Goal: Task Accomplishment & Management: Manage account settings

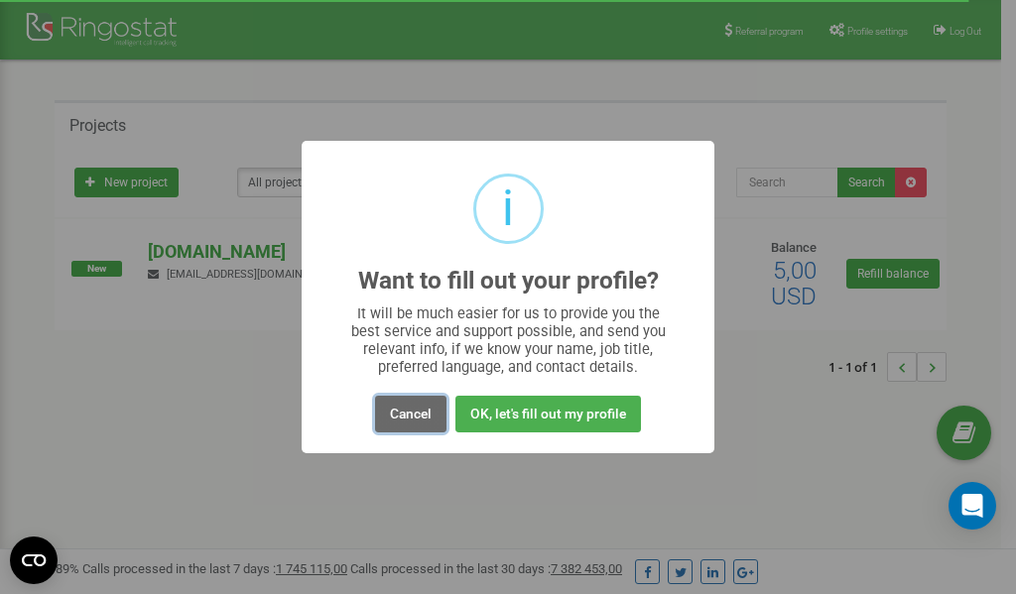
click at [400, 413] on button "Cancel" at bounding box center [410, 414] width 71 height 37
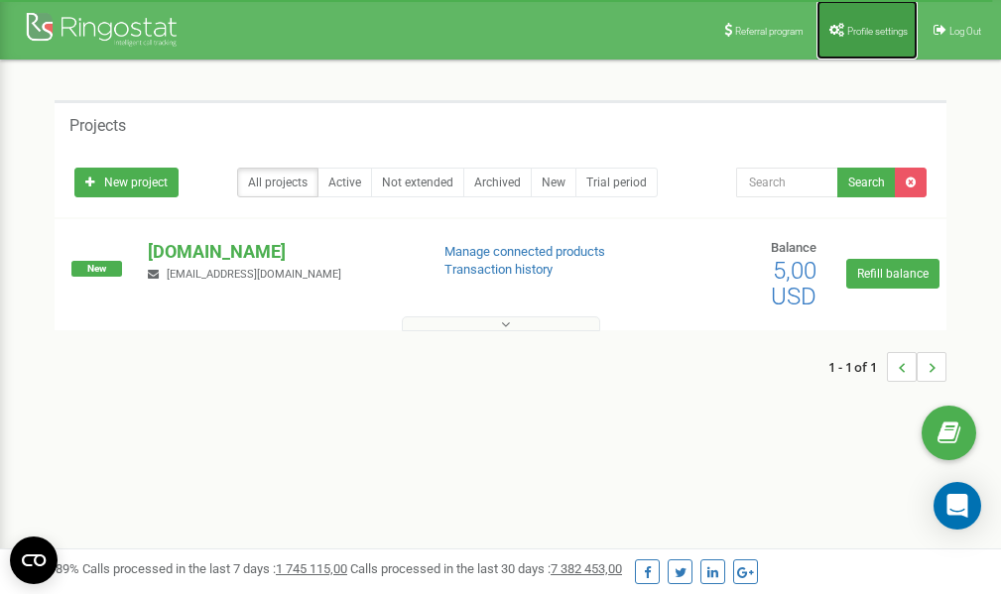
click at [863, 30] on span "Profile settings" at bounding box center [877, 31] width 61 height 11
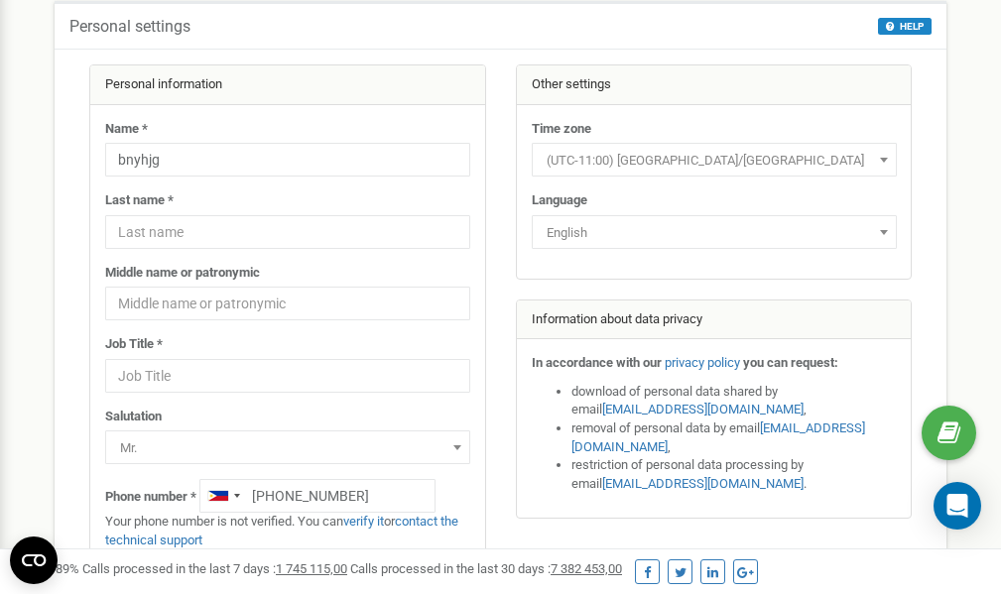
scroll to position [99, 0]
click at [376, 521] on link "verify it" at bounding box center [363, 521] width 41 height 15
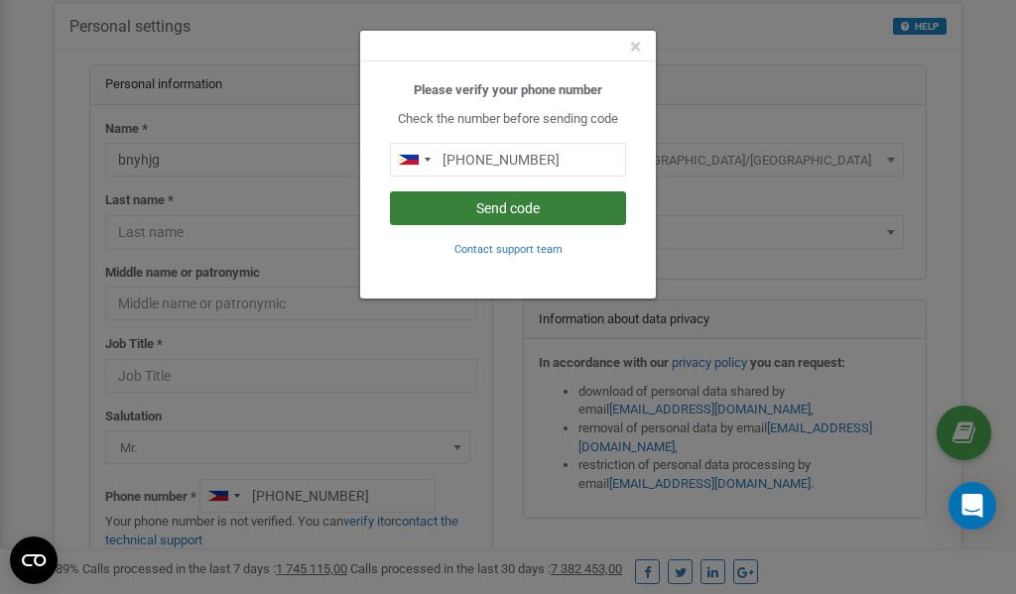
click at [500, 207] on button "Send code" at bounding box center [508, 208] width 236 height 34
